Goal: Book appointment/travel/reservation

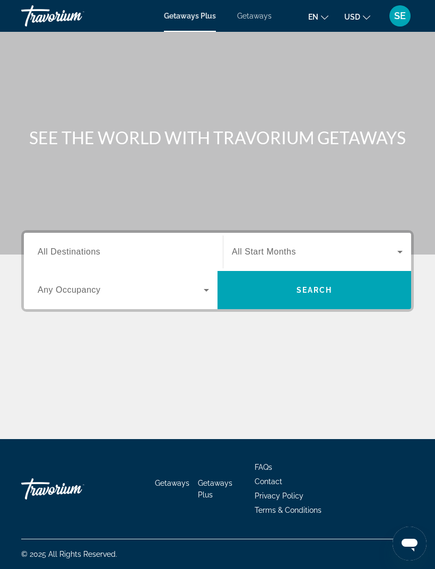
click at [396, 23] on div "SE" at bounding box center [400, 15] width 21 height 21
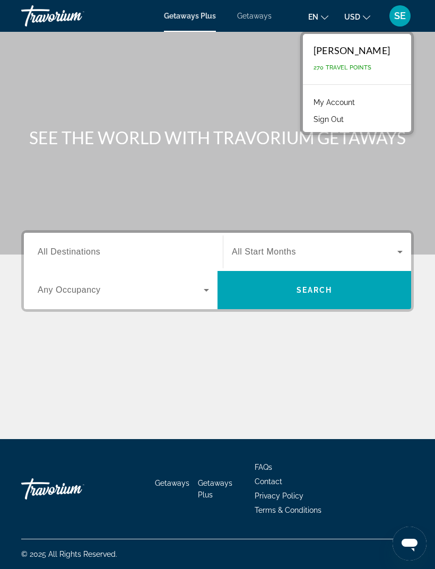
click at [422, 82] on div "Main content" at bounding box center [217, 127] width 435 height 255
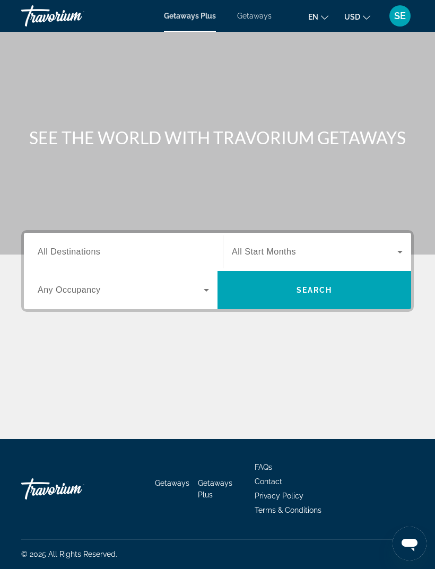
click at [186, 254] on input "Destination All Destinations" at bounding box center [123, 252] width 171 height 13
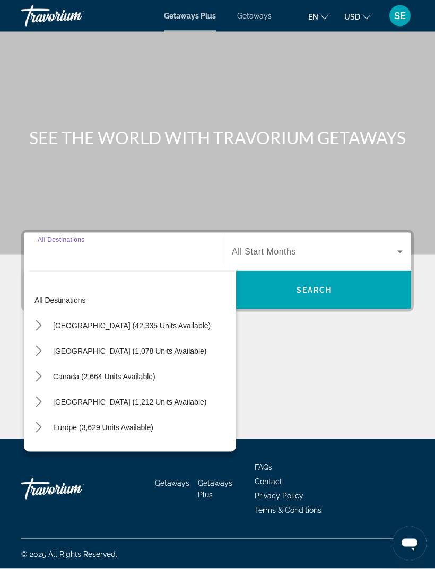
scroll to position [34, 0]
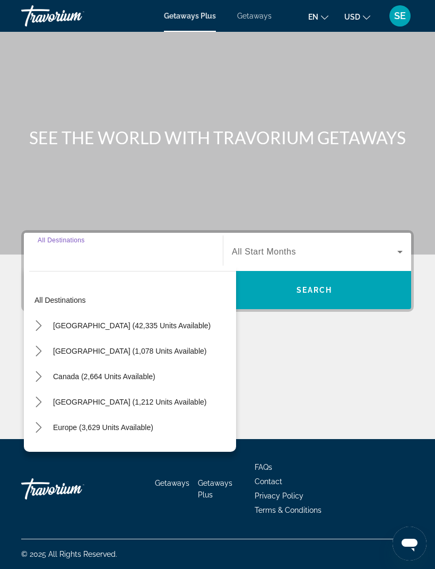
click at [166, 398] on span "[GEOGRAPHIC_DATA] (1,212 units available)" at bounding box center [129, 402] width 153 height 8
type input "**********"
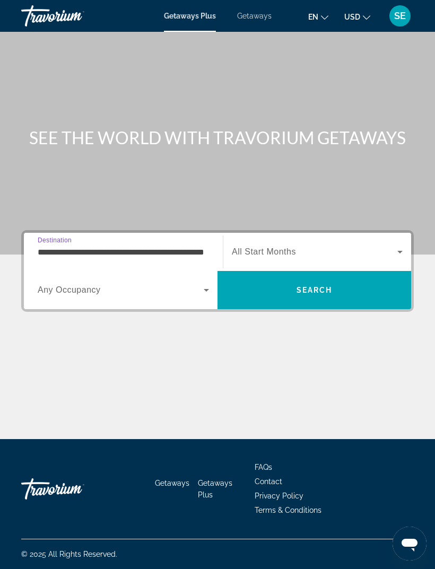
click at [342, 246] on span "Search widget" at bounding box center [315, 252] width 166 height 13
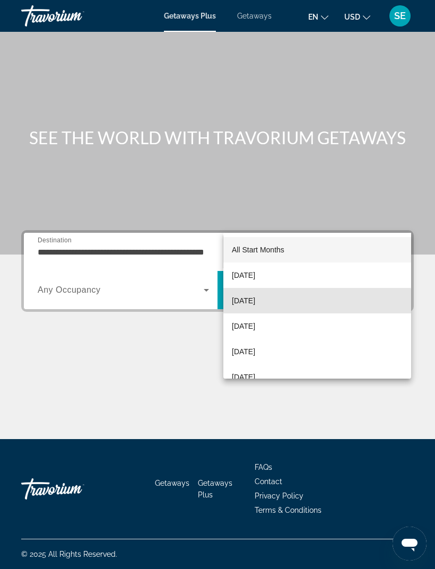
click at [289, 302] on mat-option "[DATE]" at bounding box center [317, 300] width 188 height 25
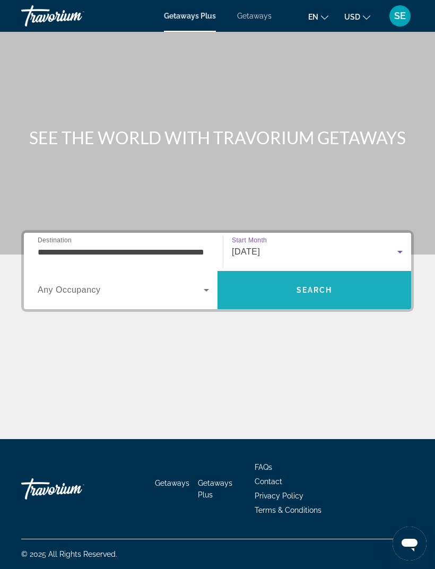
click at [337, 278] on span "Search" at bounding box center [315, 290] width 194 height 25
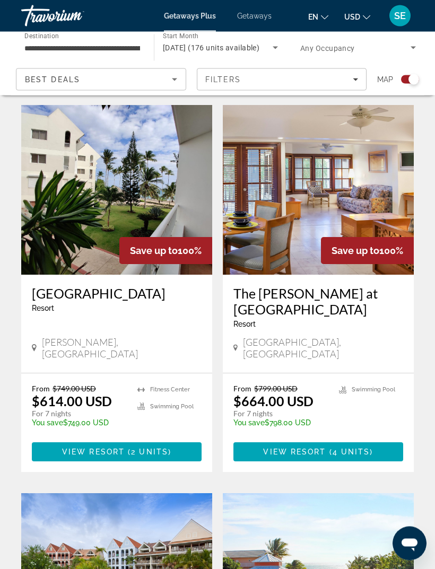
scroll to position [640, 0]
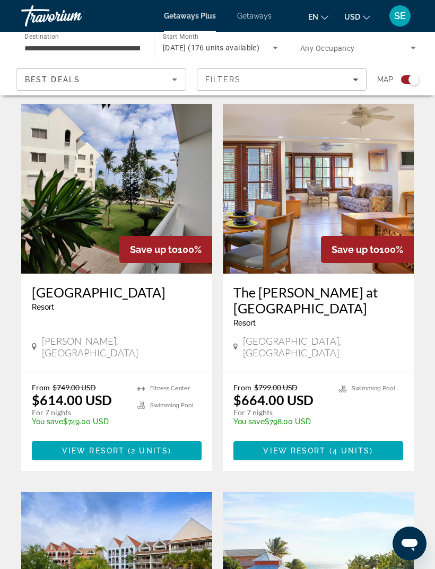
click at [385, 438] on span "Main content" at bounding box center [319, 450] width 170 height 25
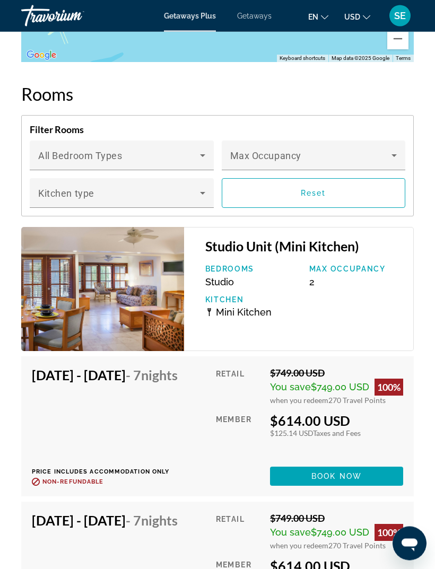
scroll to position [2047, 0]
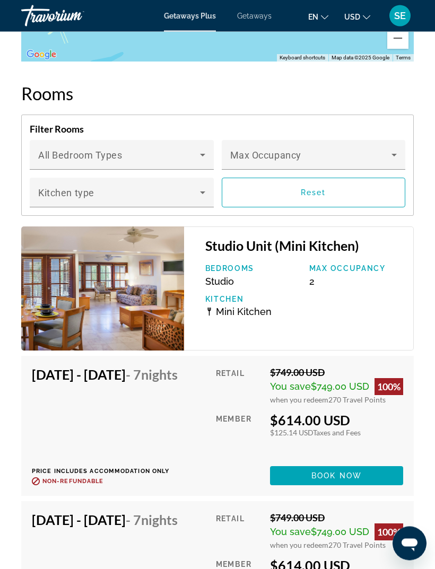
click at [385, 489] on span "Main content" at bounding box center [336, 476] width 133 height 25
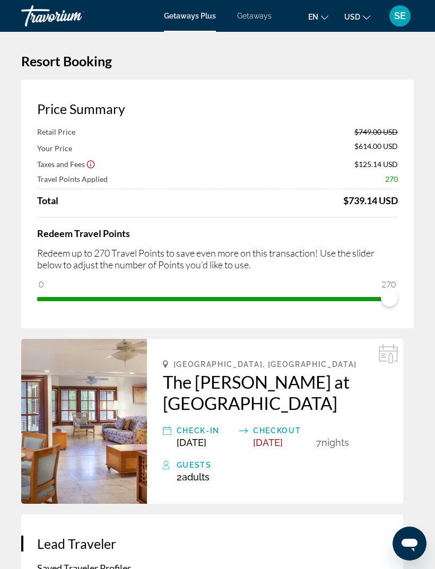
click at [393, 244] on div "Redeem Travel Points Redeem up to 270 Travel Points to save even more on this t…" at bounding box center [217, 262] width 361 height 90
click at [365, 371] on h2 "The [PERSON_NAME] at [GEOGRAPHIC_DATA]" at bounding box center [275, 392] width 224 height 42
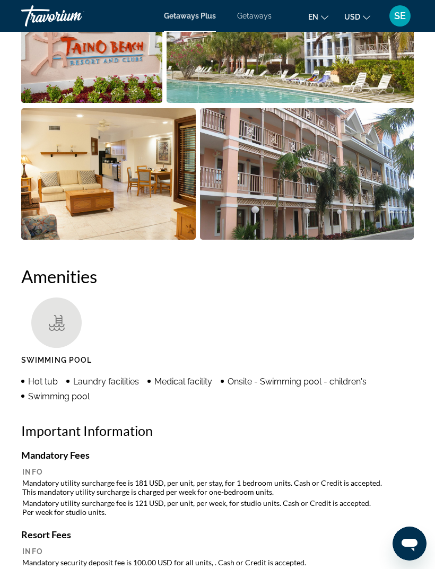
scroll to position [947, 0]
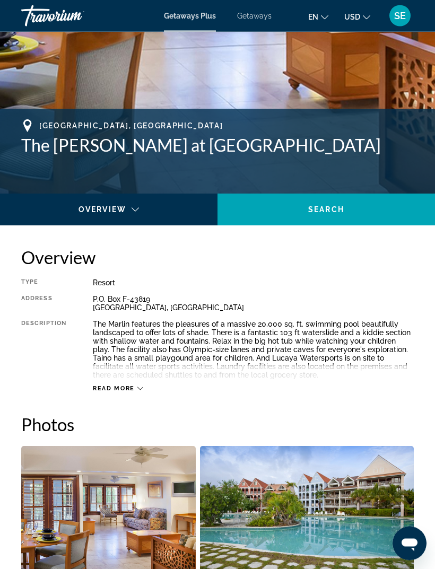
click at [127, 391] on span "Read more" at bounding box center [114, 389] width 42 height 7
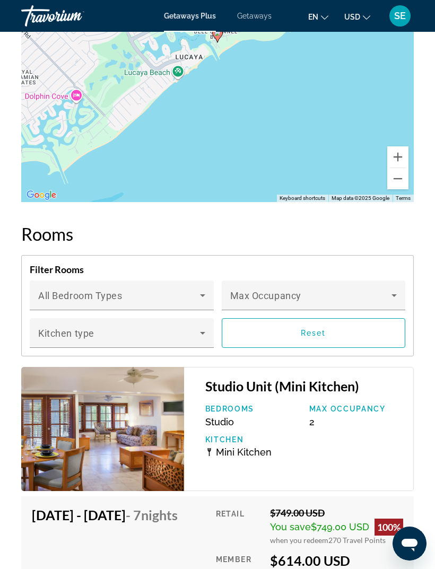
scroll to position [1903, 0]
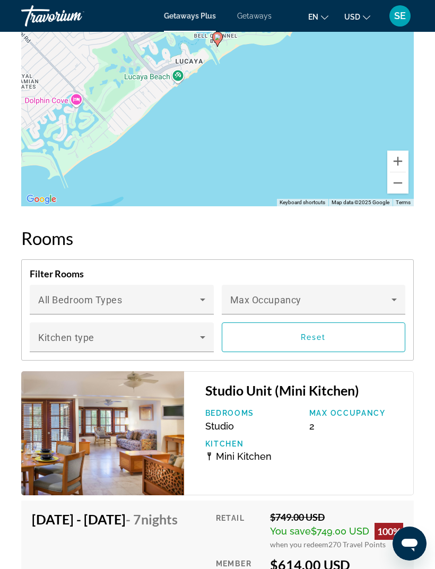
click at [184, 298] on span "Main content" at bounding box center [119, 304] width 162 height 13
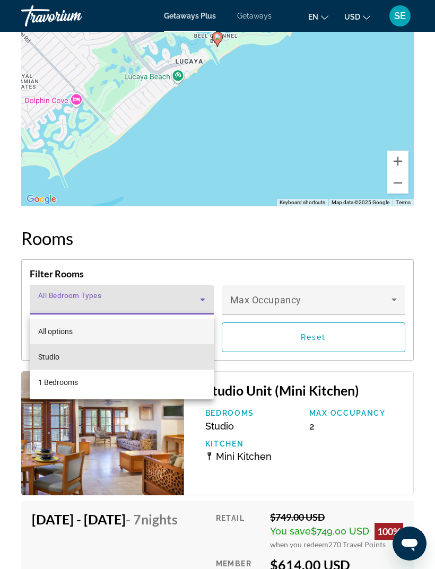
click at [187, 354] on mat-option "Studio" at bounding box center [122, 356] width 184 height 25
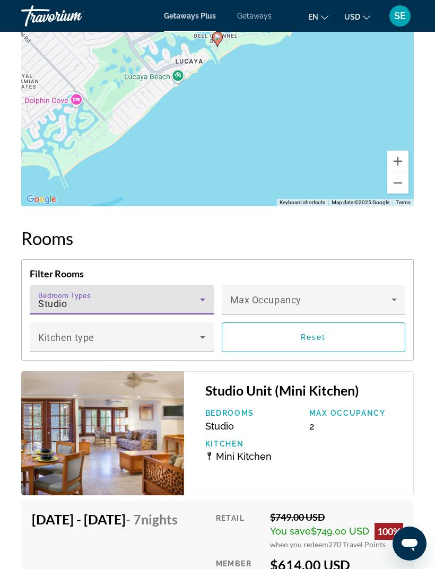
click at [199, 296] on icon "Main content" at bounding box center [202, 299] width 13 height 13
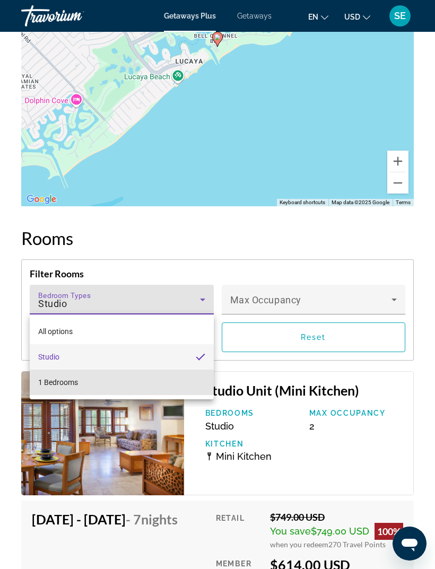
click at [178, 388] on mat-option "1 Bedrooms" at bounding box center [122, 382] width 184 height 25
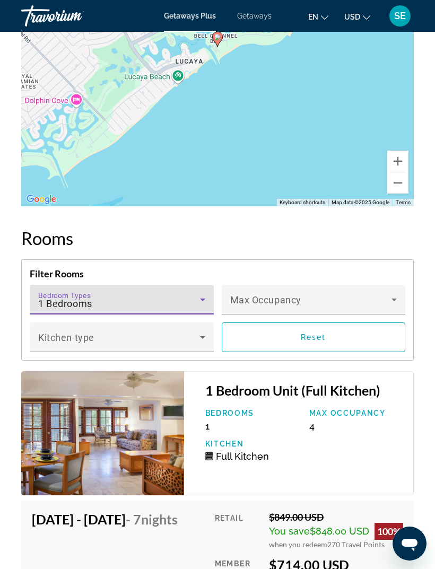
click at [311, 337] on span "Reset" at bounding box center [313, 337] width 25 height 8
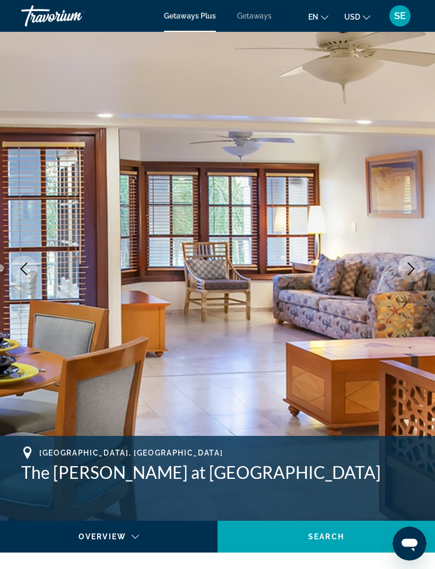
scroll to position [0, 0]
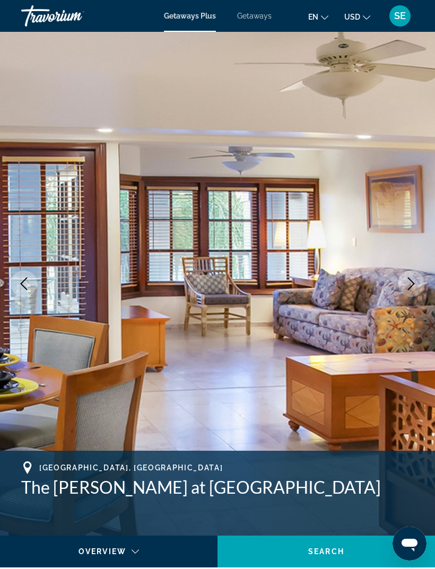
click at [259, 15] on span "Getaways" at bounding box center [254, 16] width 34 height 8
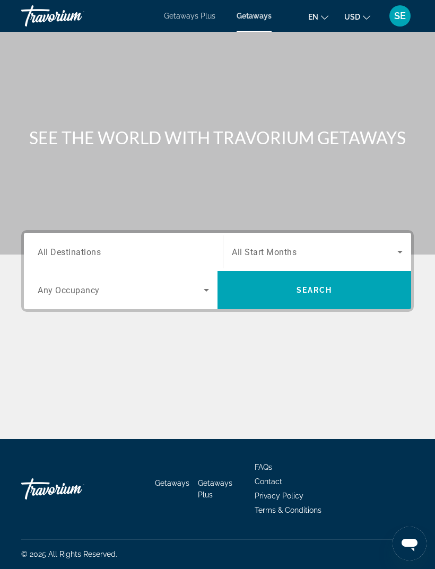
click at [185, 253] on input "Destination All Destinations" at bounding box center [123, 252] width 171 height 13
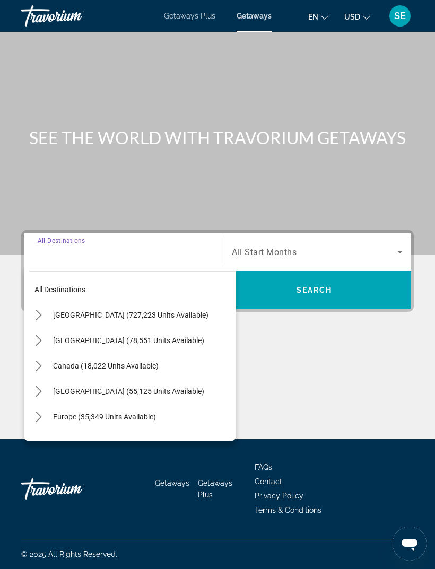
scroll to position [34, 0]
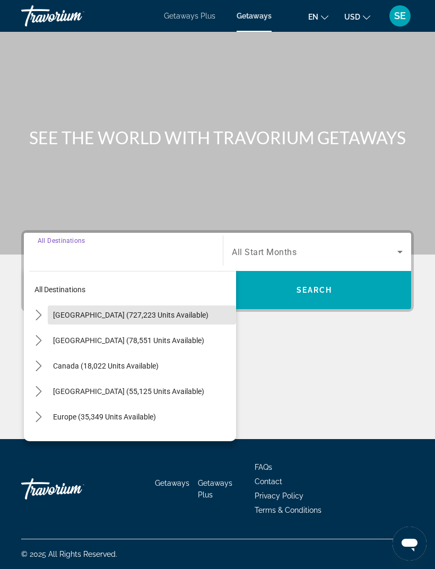
click at [185, 303] on span "Select destination: United States (727,223 units available)" at bounding box center [142, 315] width 188 height 25
type input "**********"
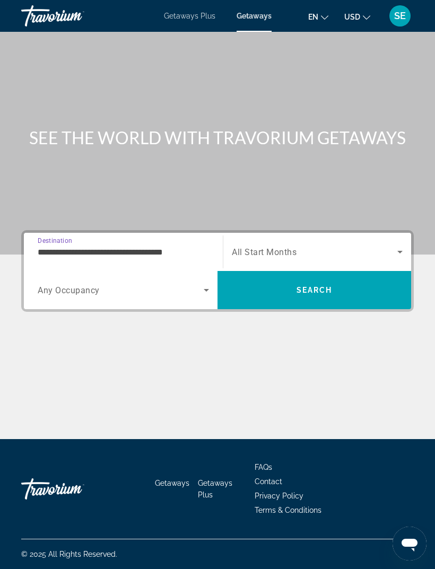
click at [288, 278] on span "Search" at bounding box center [315, 290] width 194 height 25
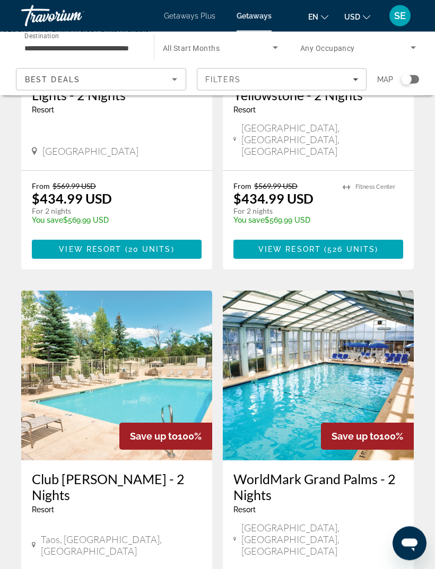
scroll to position [658, 0]
click at [156, 333] on img "Main content" at bounding box center [116, 376] width 191 height 170
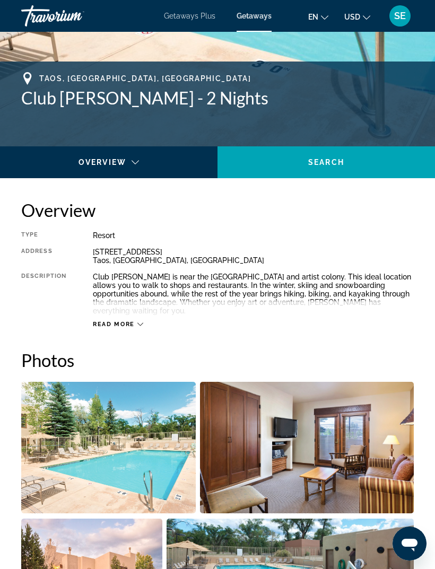
scroll to position [339, 0]
